Goal: Feedback & Contribution: Submit feedback/report problem

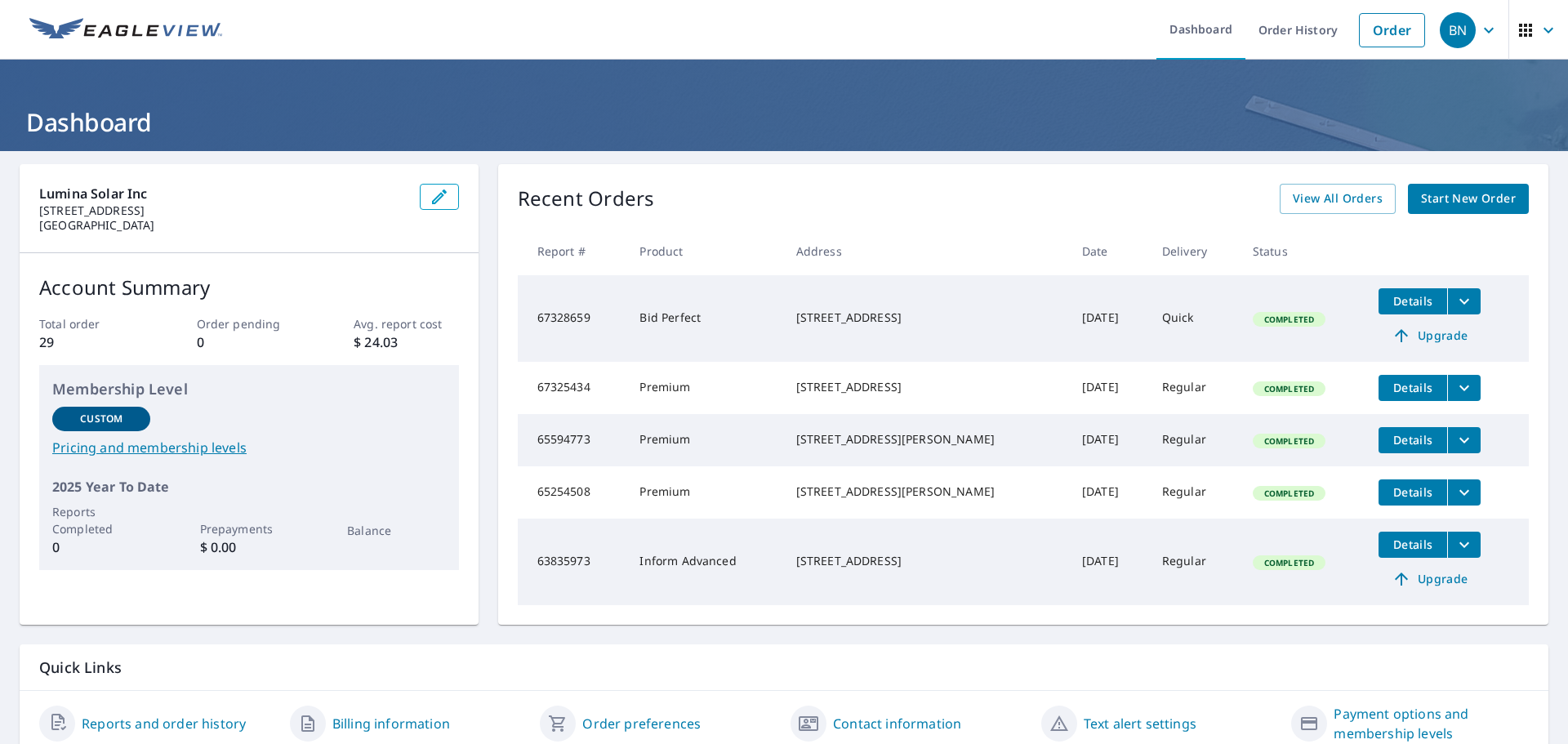
click at [1455, 386] on icon "filesDropdownBtn-67325434" at bounding box center [1464, 388] width 19 height 19
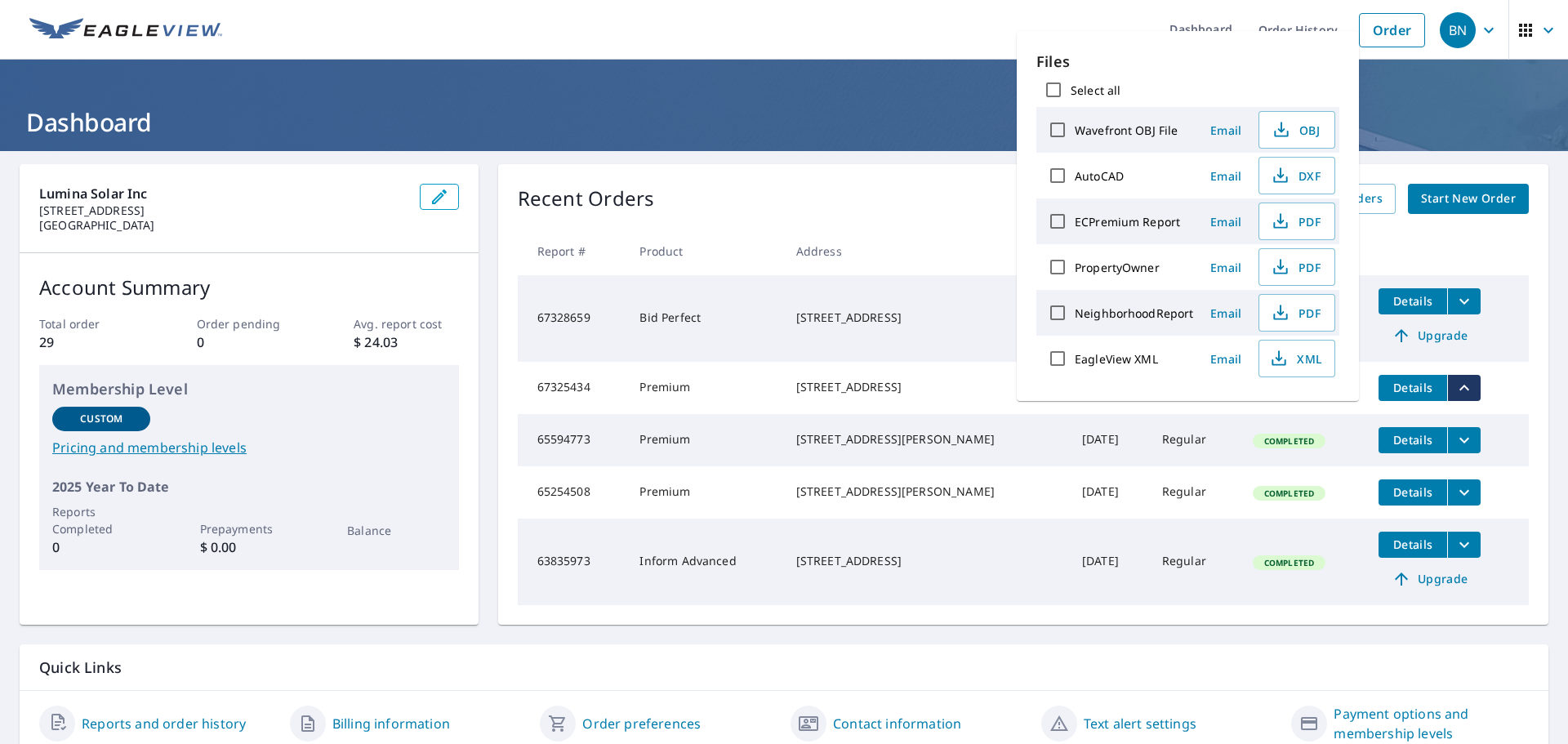
click at [872, 396] on div "9306 Jesup Ln Bethesda, MD 20814" at bounding box center [926, 387] width 260 height 16
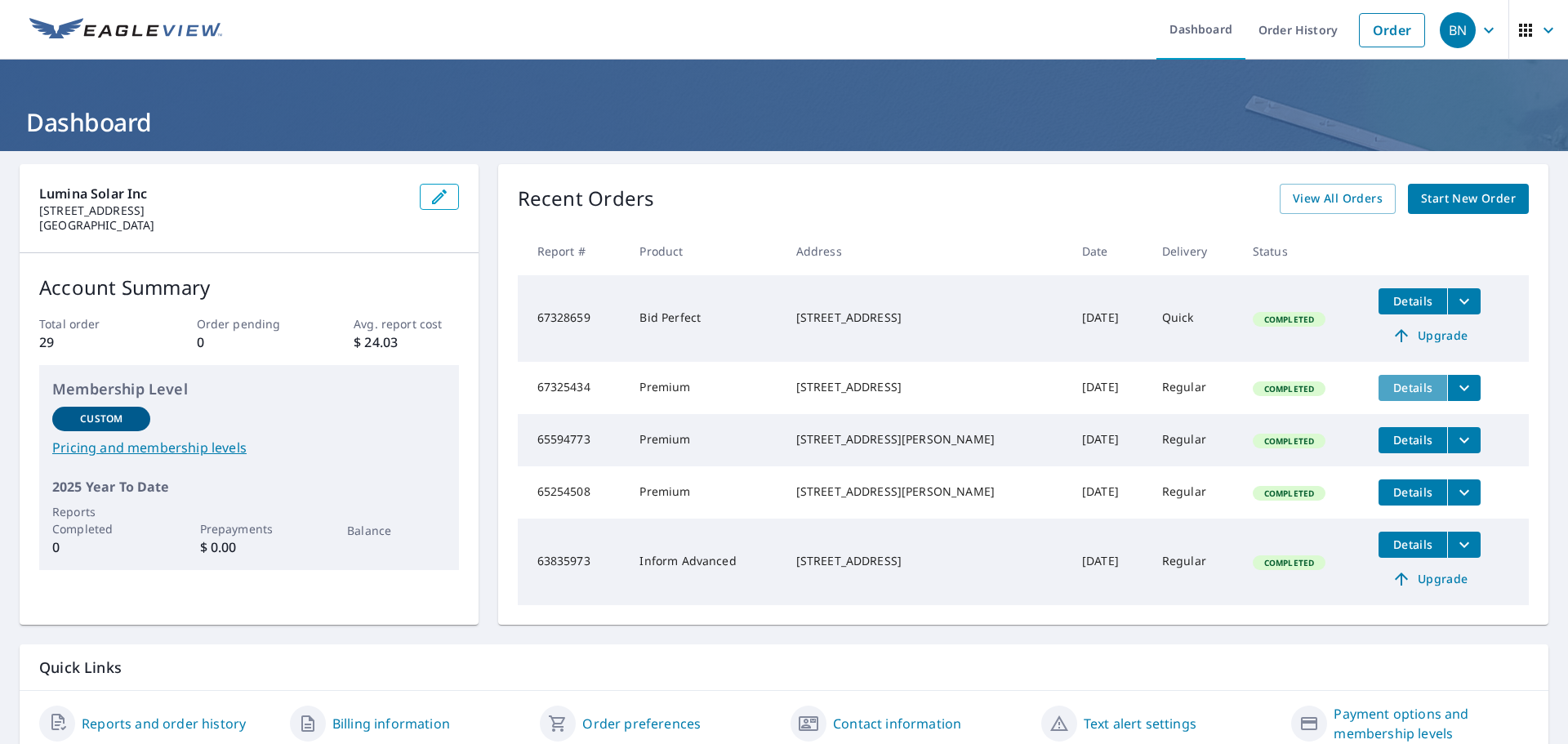
click at [1401, 389] on span "Details" at bounding box center [1413, 388] width 49 height 16
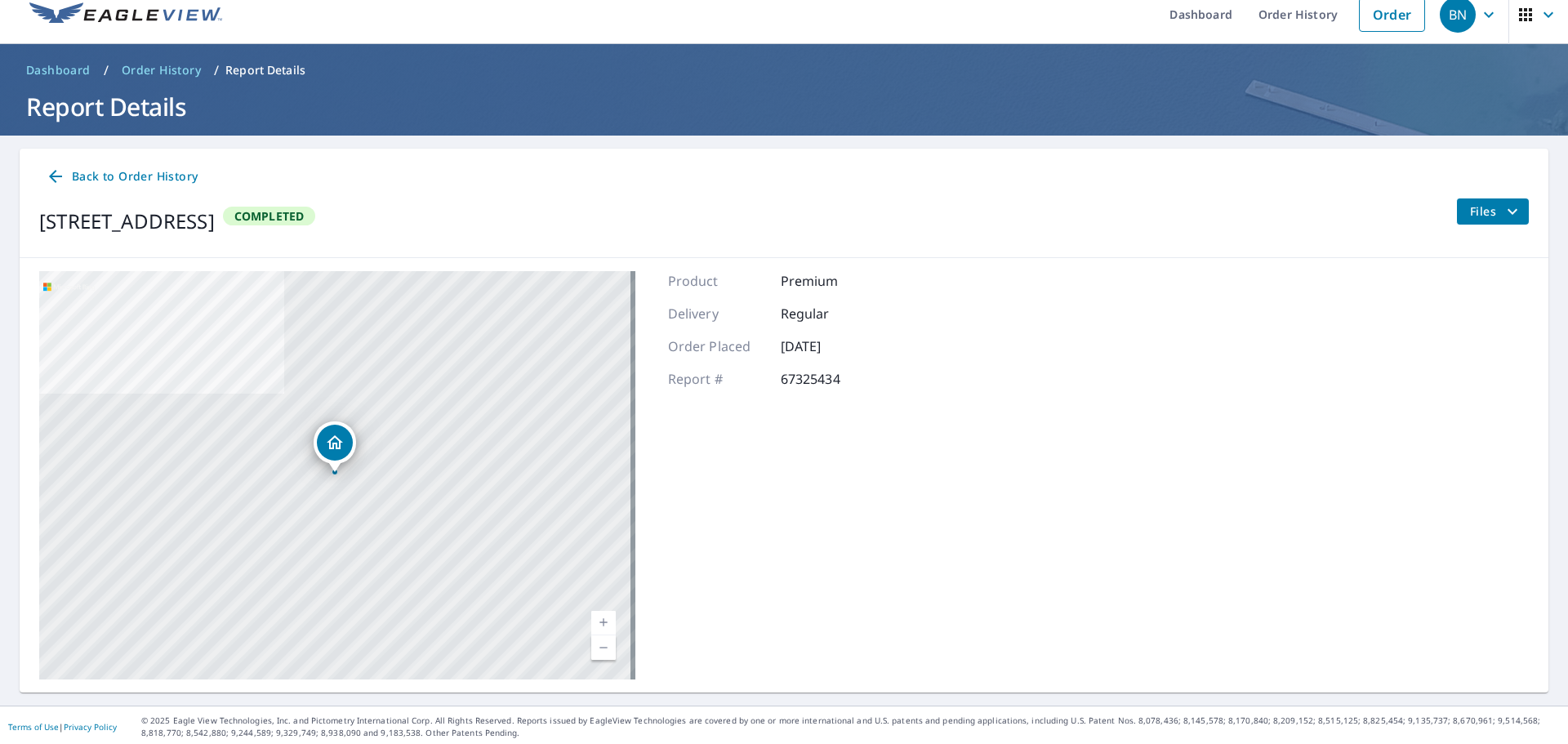
scroll to position [18, 0]
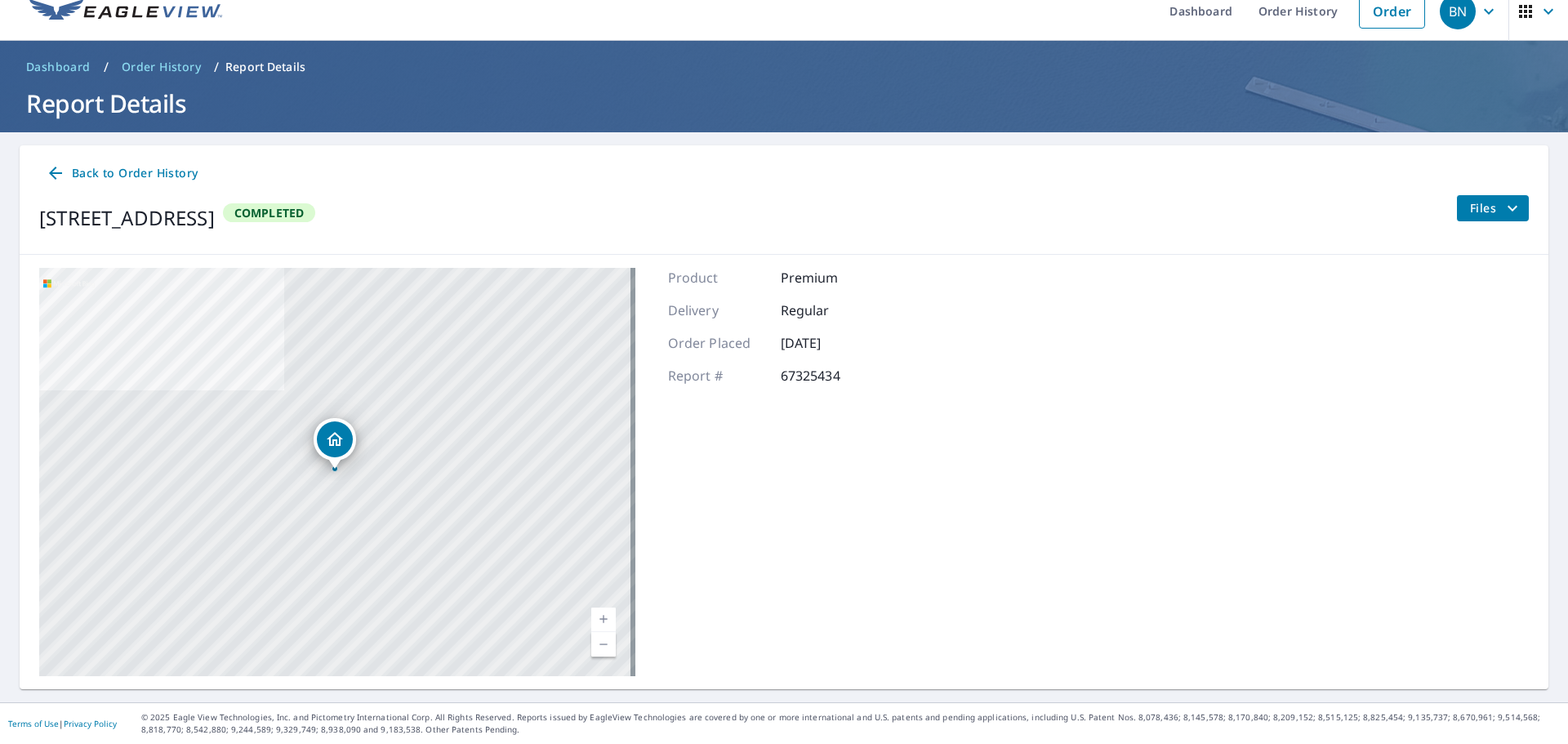
click at [1487, 216] on span "Files" at bounding box center [1496, 209] width 52 height 19
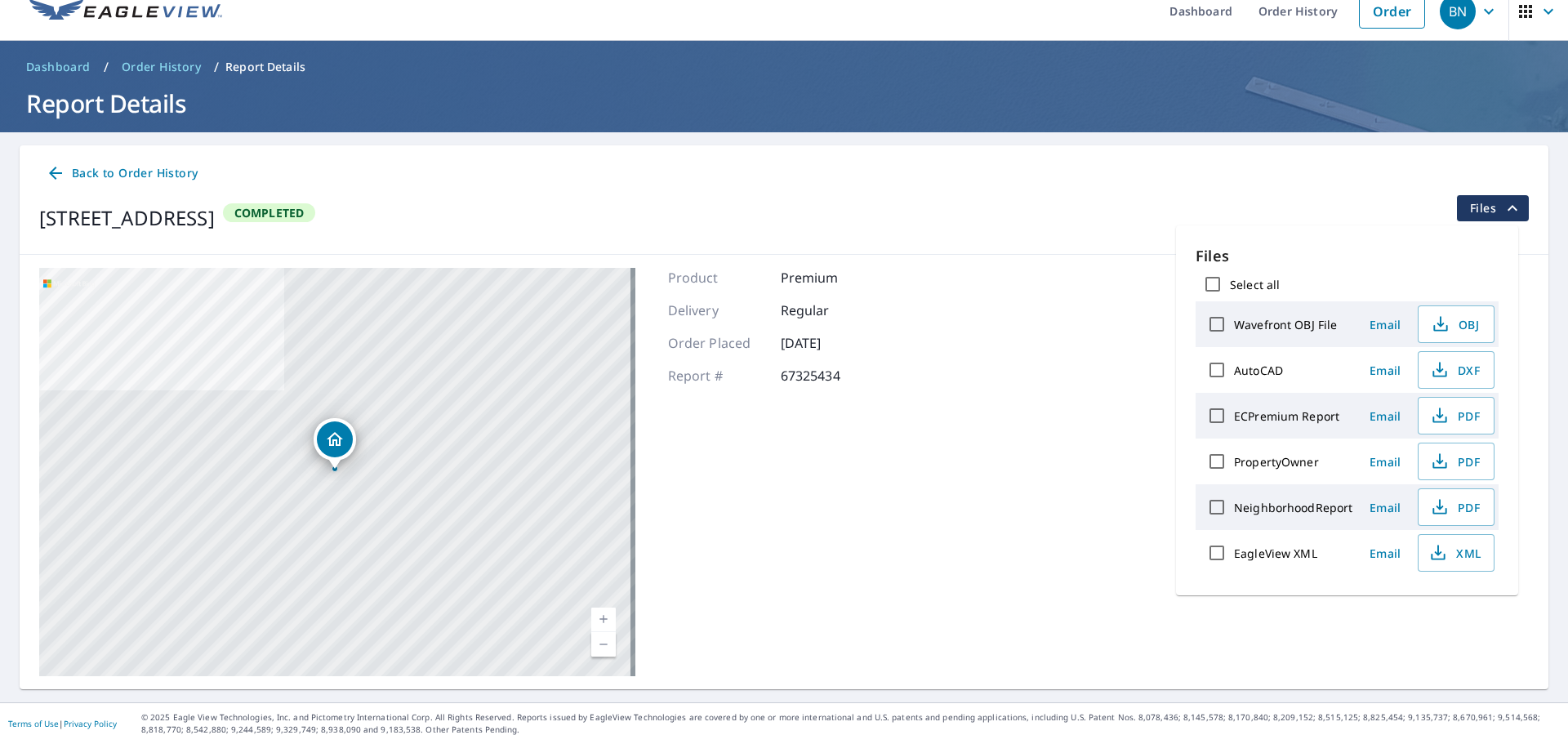
click at [974, 212] on div "9306 Jesup Ln Bethesda, MD 20814 Completed Files" at bounding box center [784, 217] width 1489 height 46
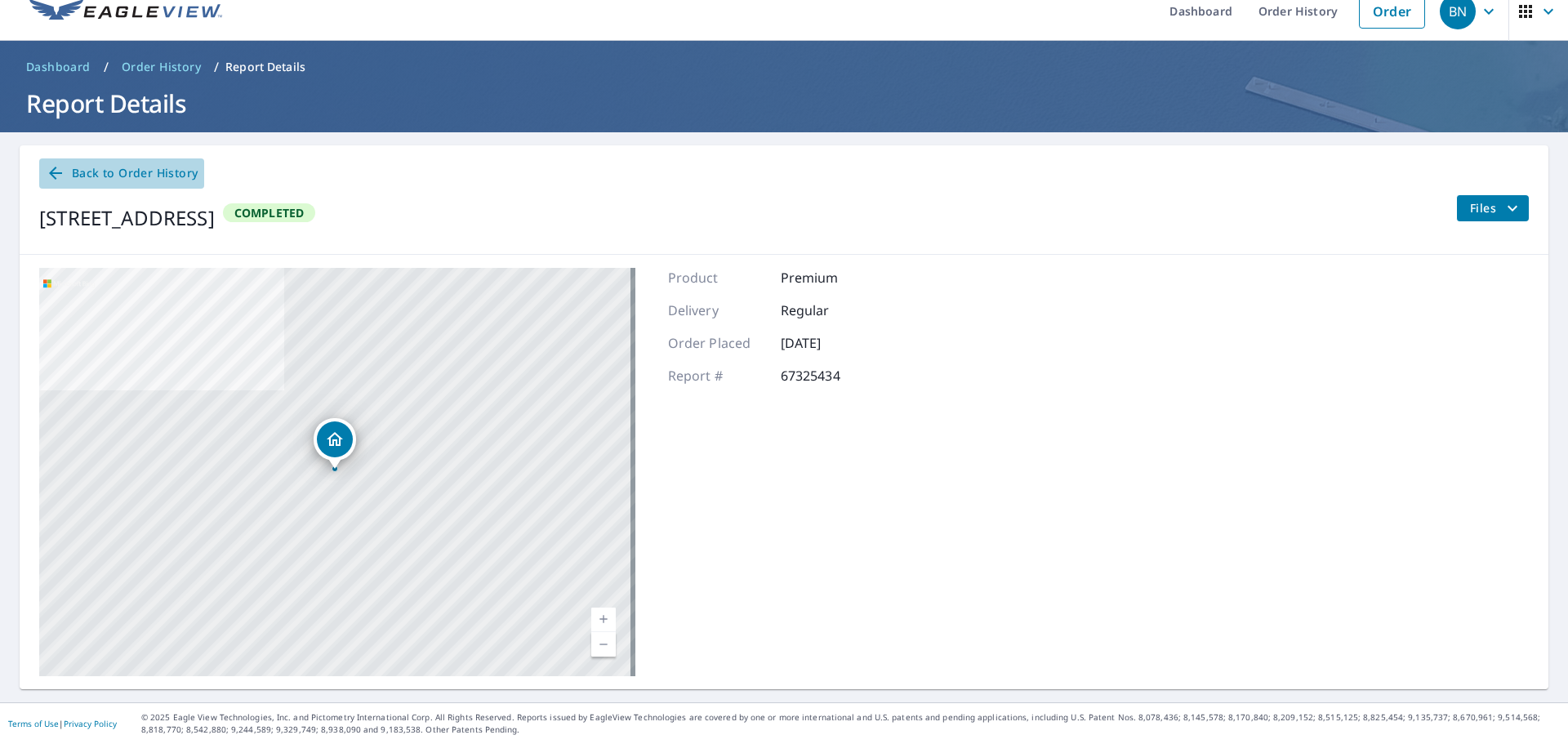
click at [115, 169] on span "Back to Order History" at bounding box center [121, 173] width 152 height 20
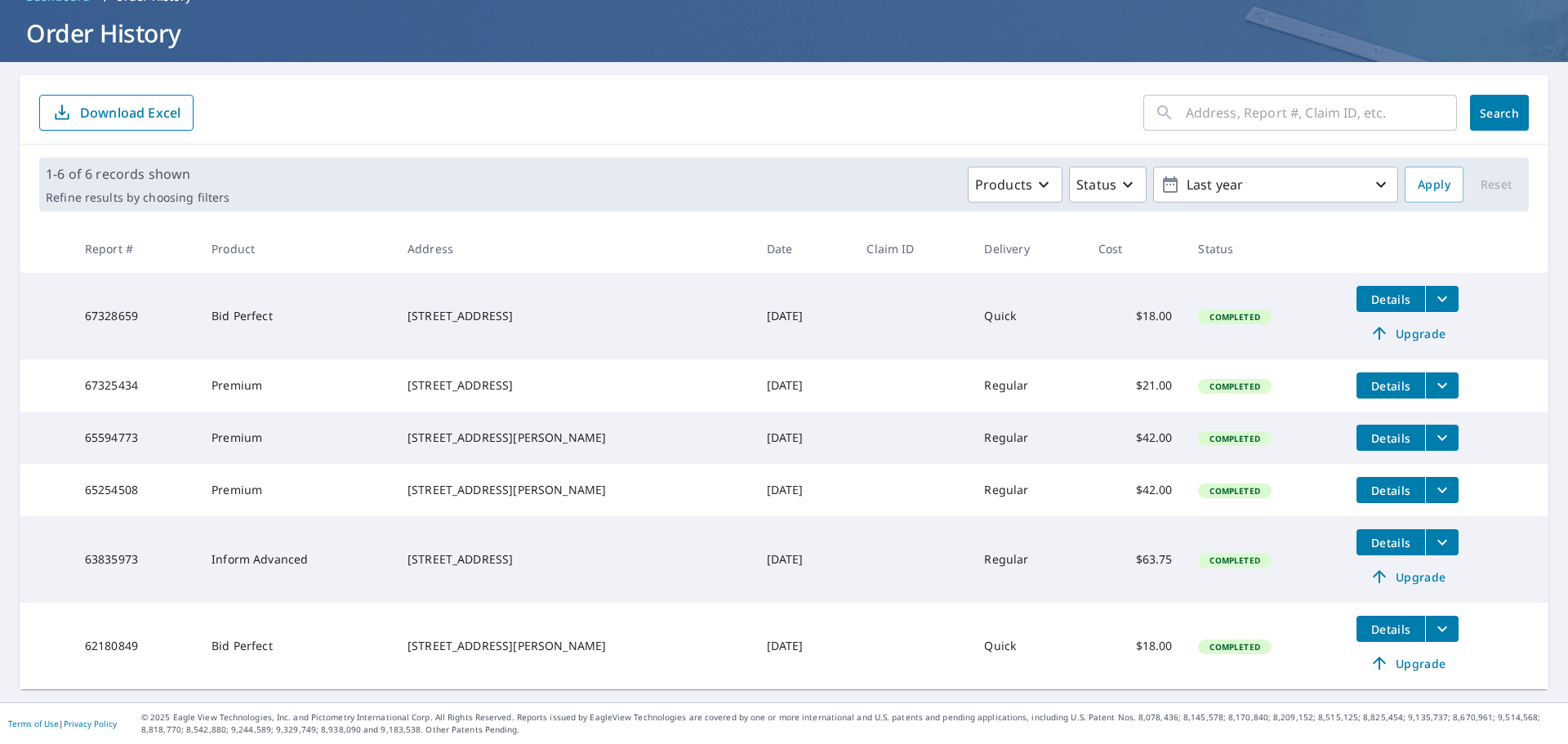
scroll to position [109, 0]
drag, startPoint x: 145, startPoint y: 368, endPoint x: 79, endPoint y: 371, distance: 66.1
click at [79, 371] on td "67325434" at bounding box center [135, 386] width 127 height 52
copy td "67325434"
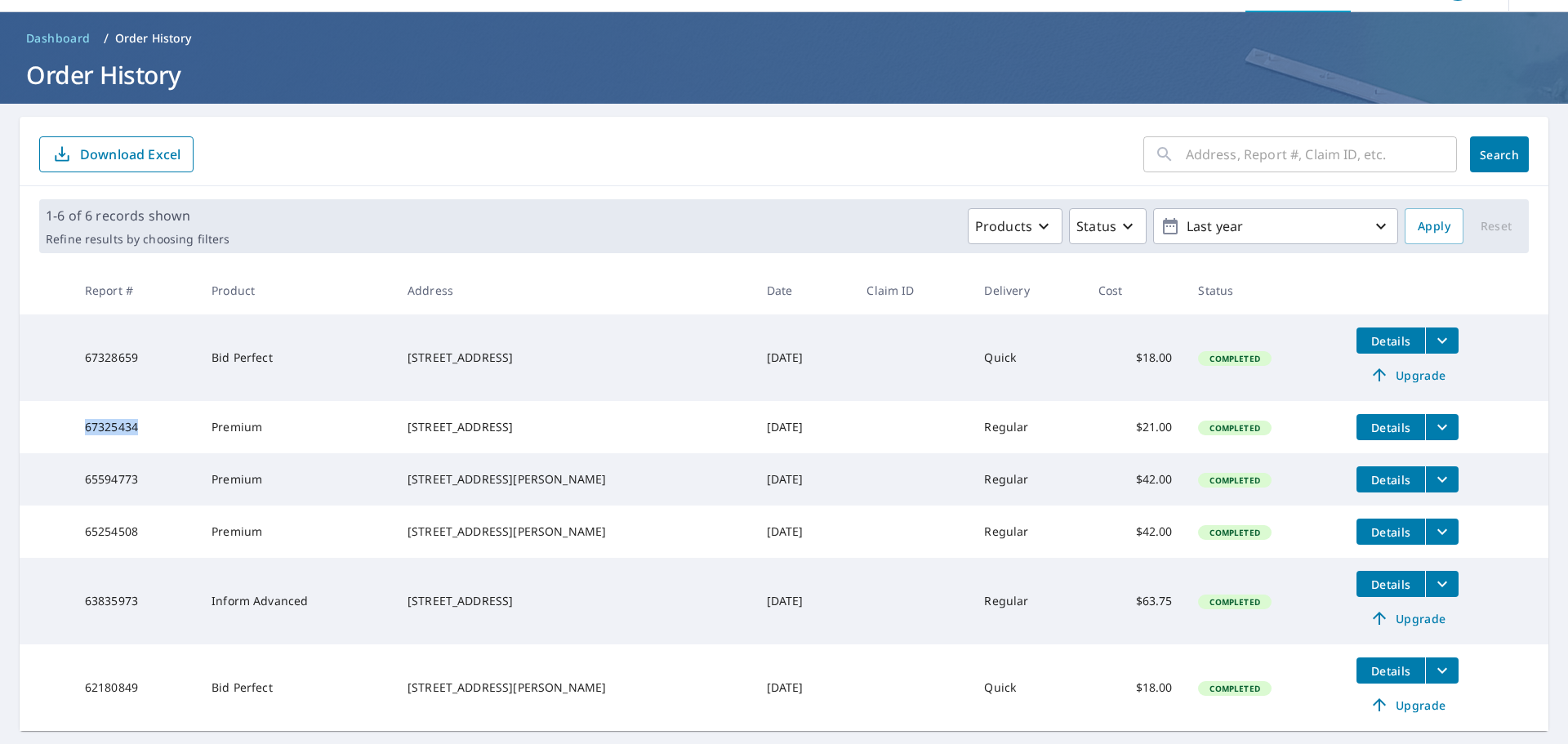
scroll to position [0, 0]
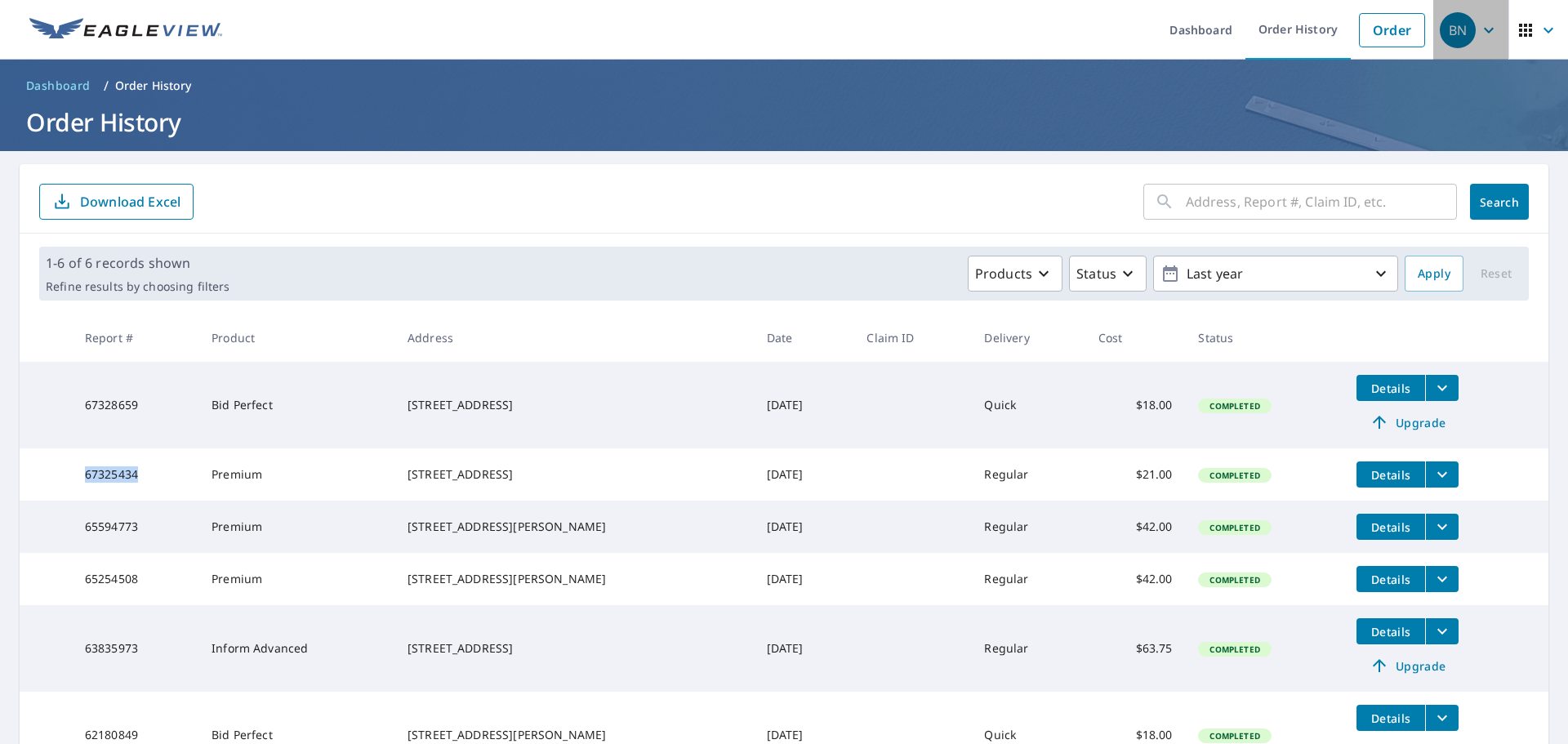
click at [1482, 32] on icon "button" at bounding box center [1488, 30] width 19 height 19
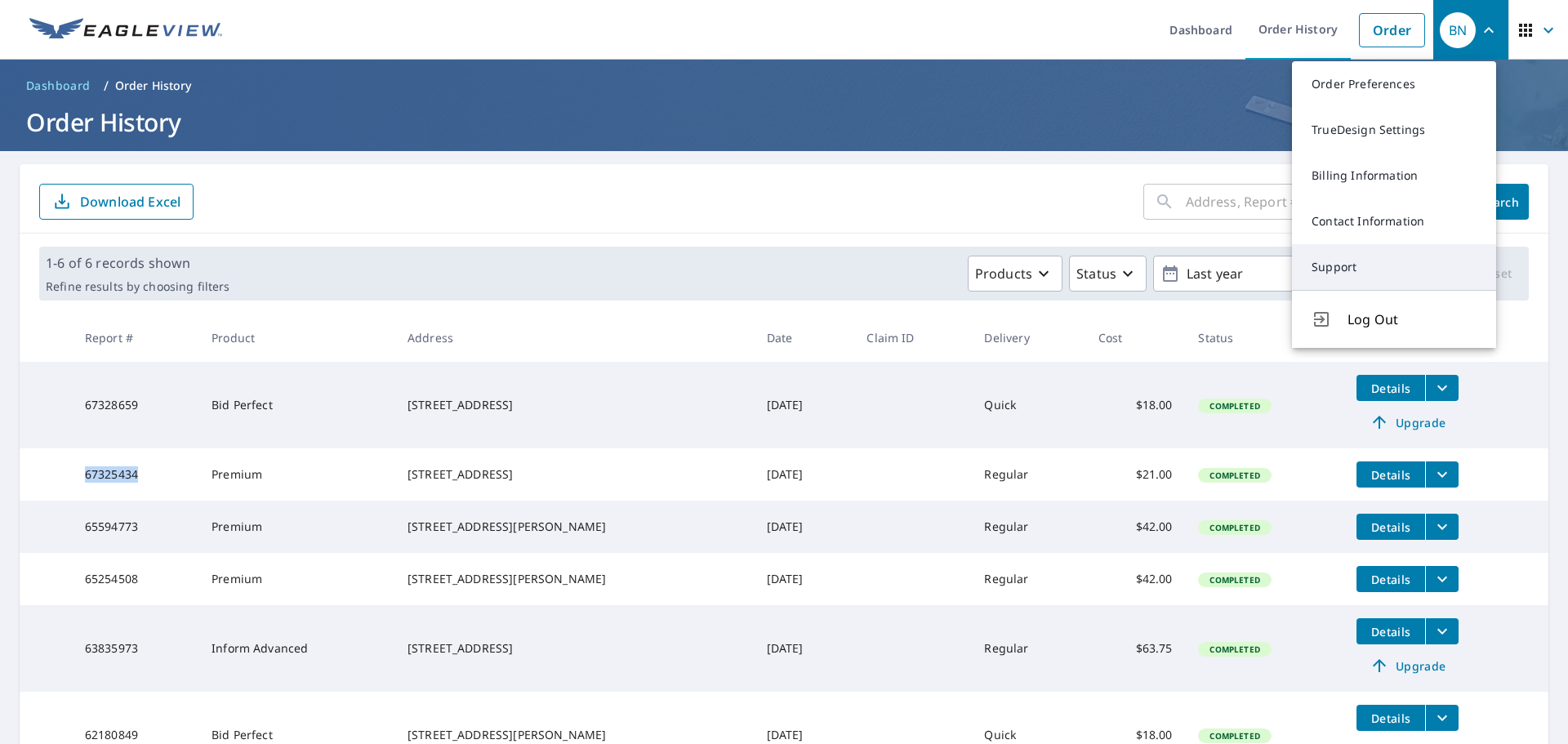
click at [1364, 266] on link "Support" at bounding box center [1393, 267] width 205 height 46
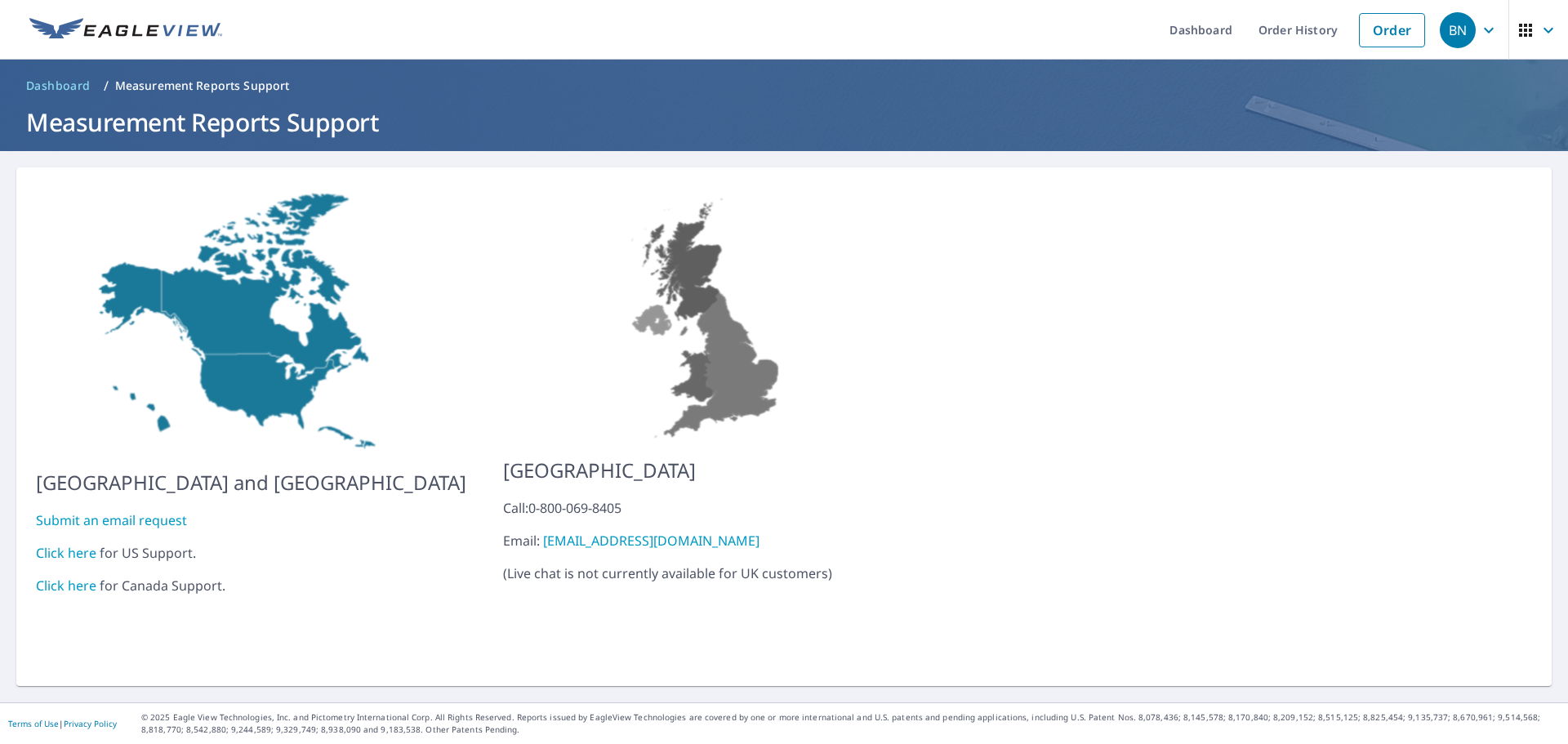
click at [70, 544] on link "Click here" at bounding box center [66, 553] width 60 height 18
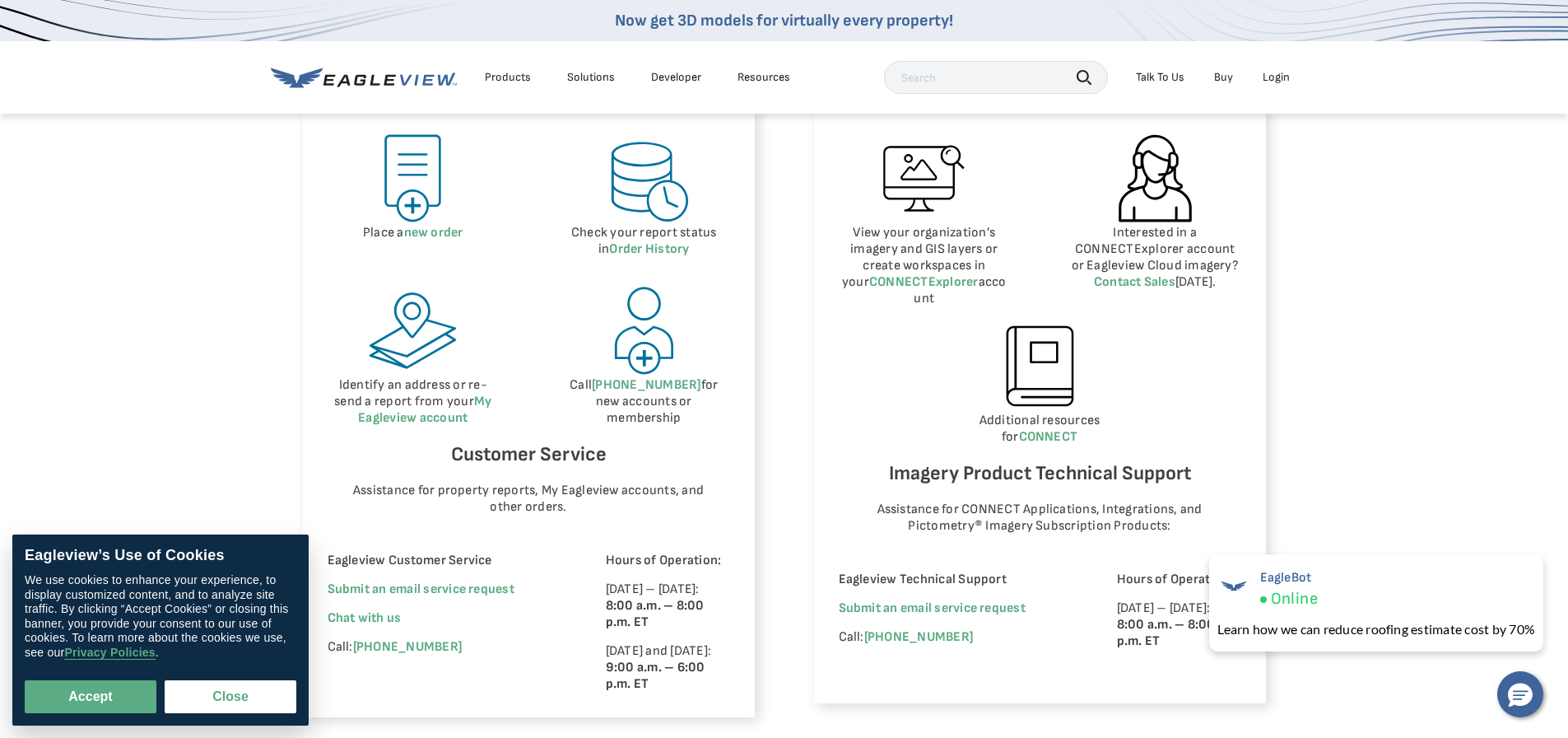
scroll to position [823, 0]
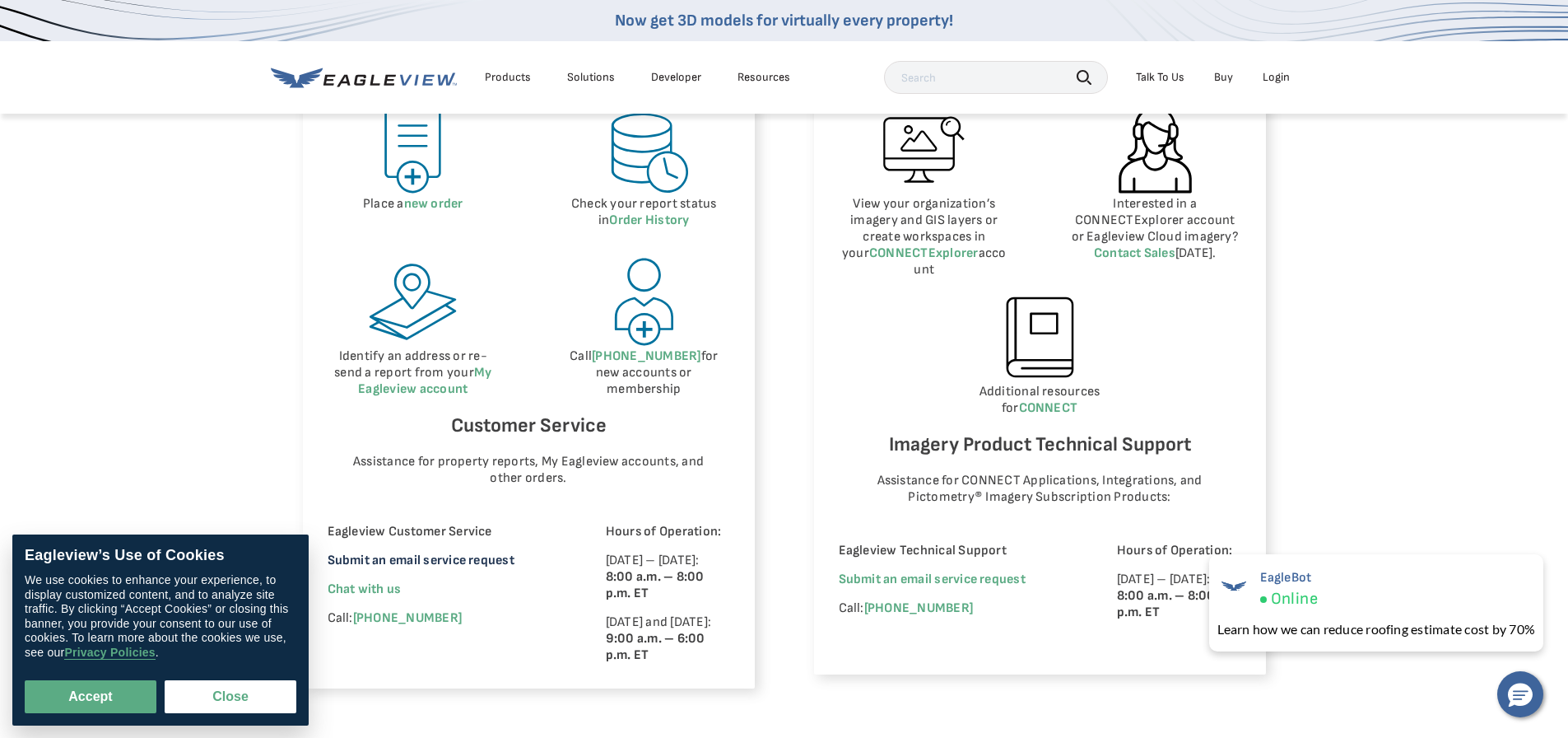
click at [391, 563] on link "Submit an email service request" at bounding box center [420, 560] width 187 height 16
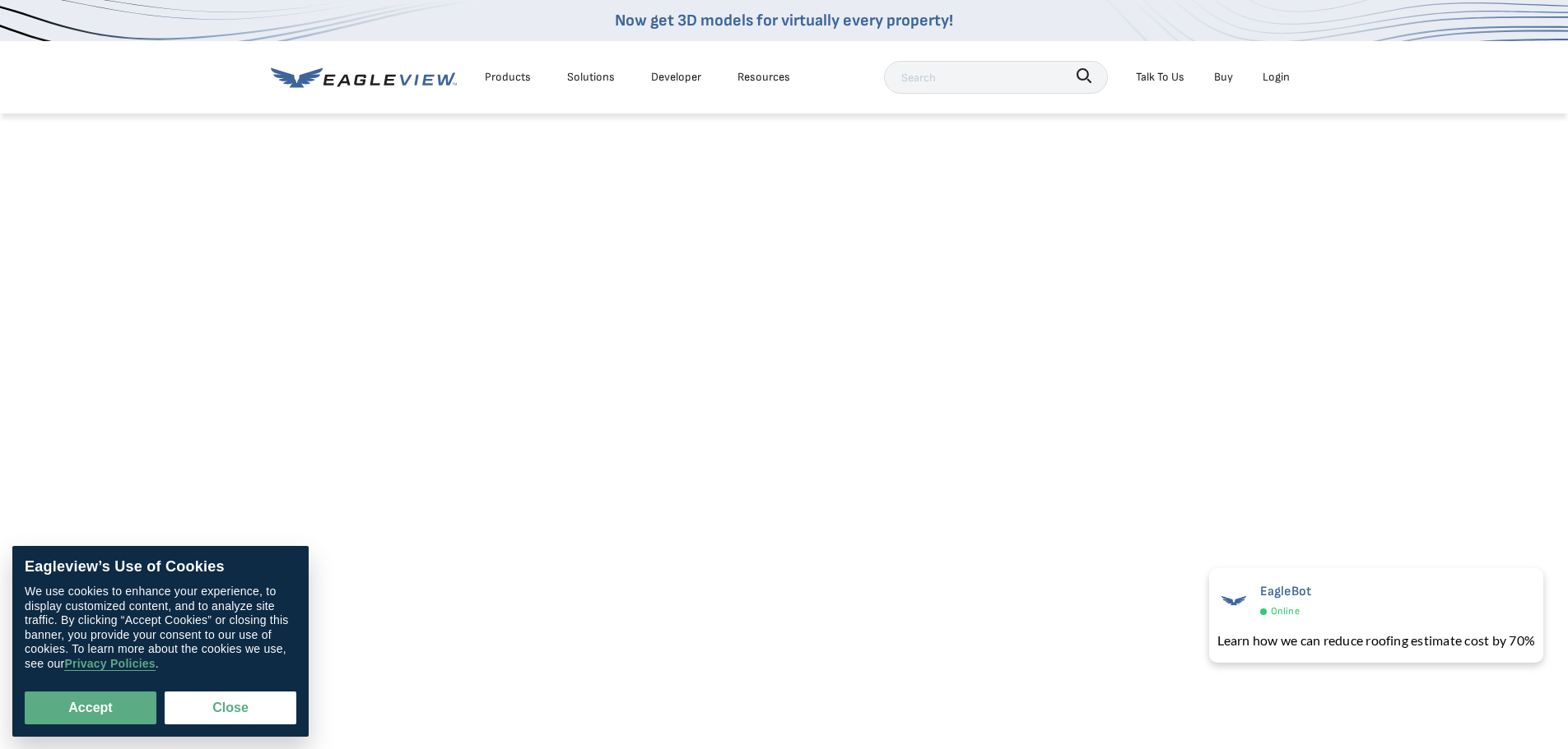
scroll to position [329, 0]
click at [86, 709] on button "Accept" at bounding box center [90, 708] width 132 height 33
checkbox input "true"
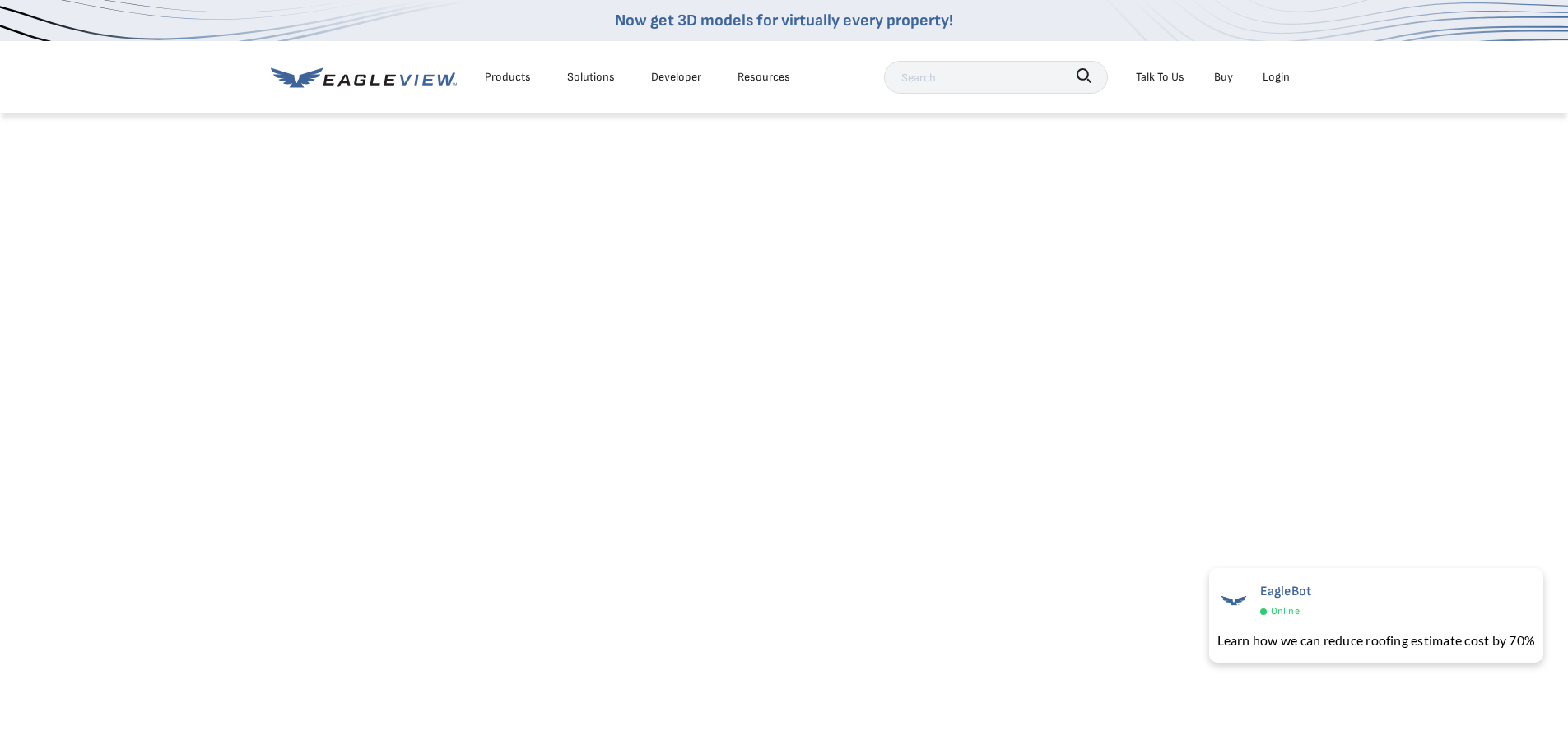
scroll to position [0, 0]
